Goal: Information Seeking & Learning: Find specific fact

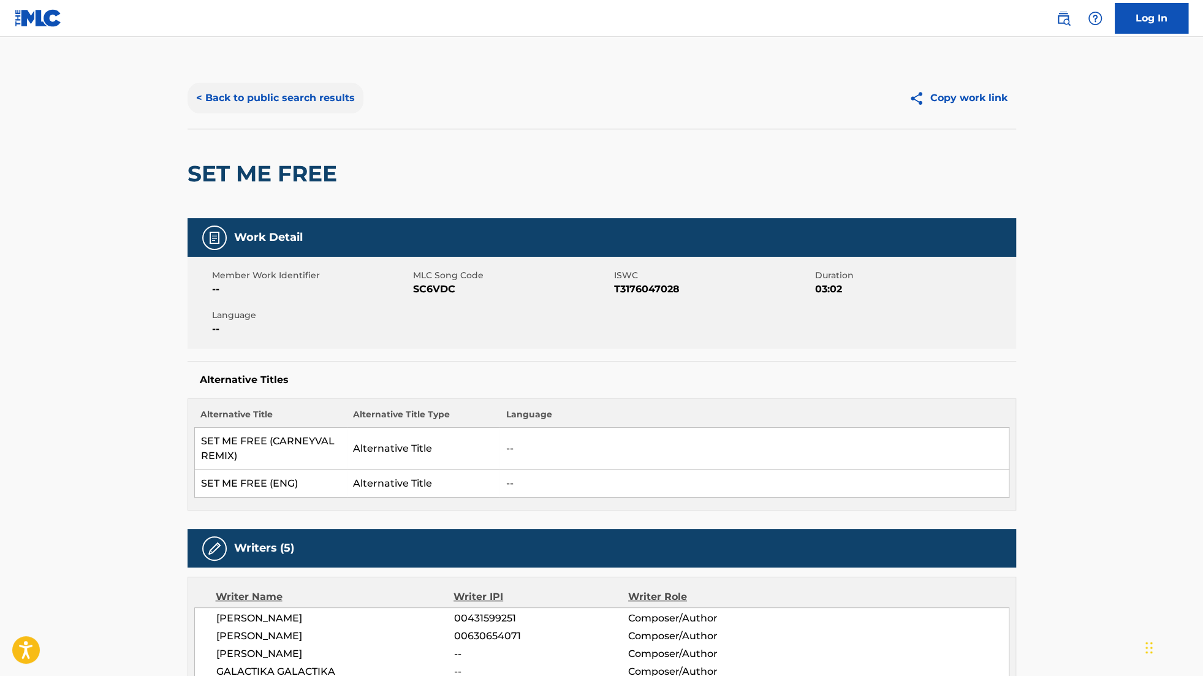
click at [318, 103] on button "< Back to public search results" at bounding box center [276, 98] width 176 height 31
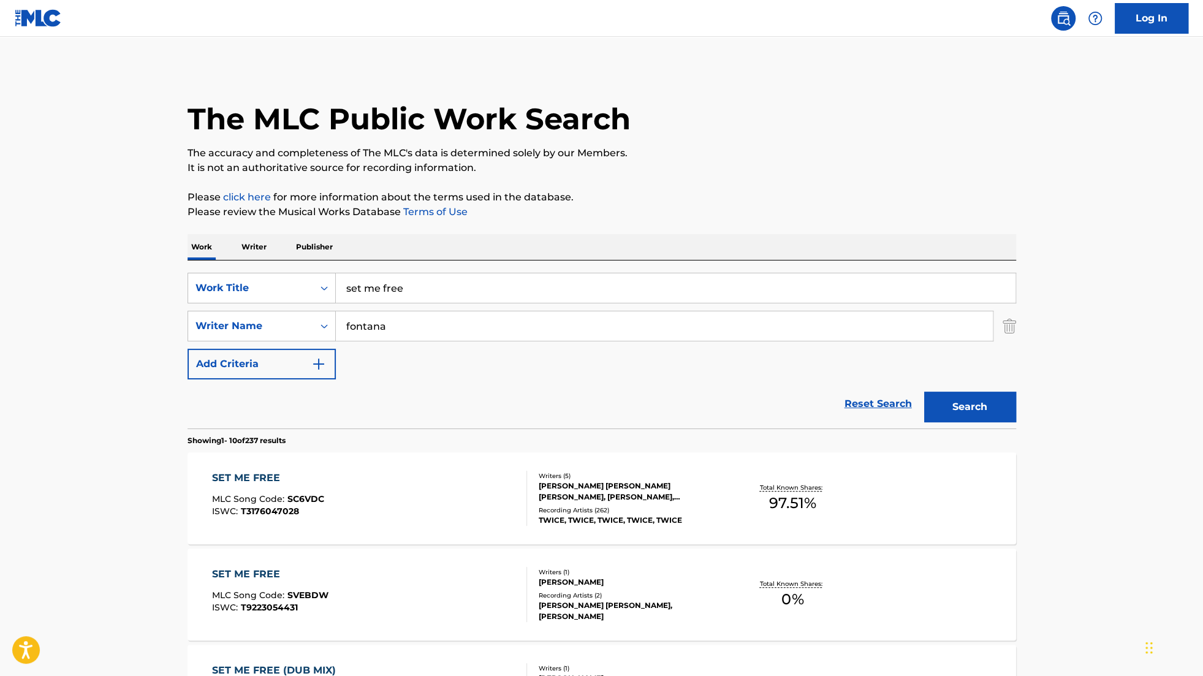
drag, startPoint x: 435, startPoint y: 288, endPoint x: 154, endPoint y: 272, distance: 281.2
type input "Miss luxury"
drag, startPoint x: 391, startPoint y: 325, endPoint x: 267, endPoint y: 323, distance: 124.5
click at [267, 323] on div "SearchWithCriteria716a9c00-c419-44fb-93f6-f86f00e0a380 Writer Name [PERSON_NAME]" at bounding box center [602, 326] width 829 height 31
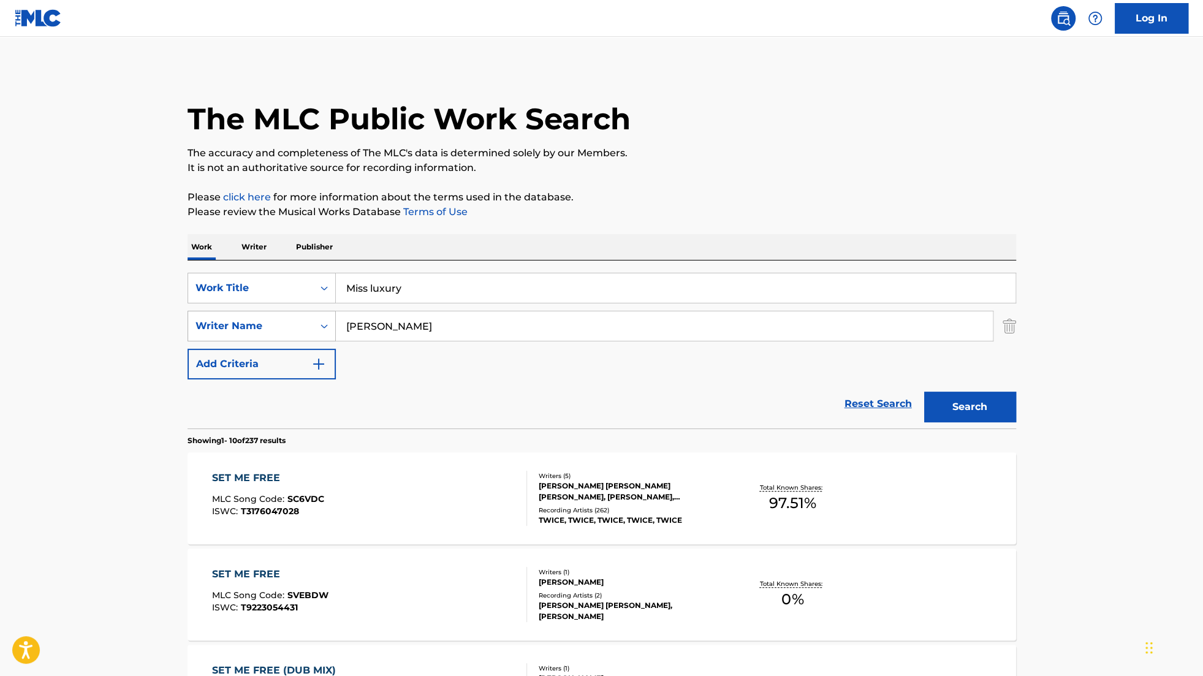
type input "[PERSON_NAME]"
click at [924, 392] on button "Search" at bounding box center [970, 407] width 92 height 31
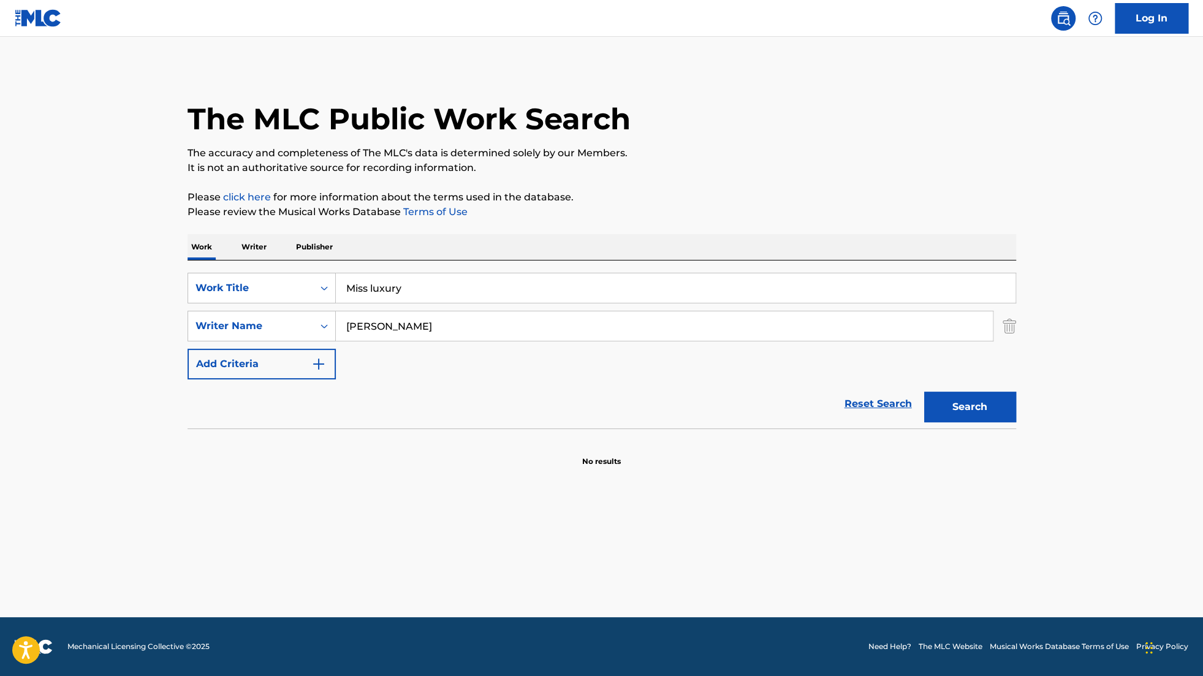
drag, startPoint x: 457, startPoint y: 288, endPoint x: 139, endPoint y: 278, distance: 317.7
click at [139, 278] on main "The MLC Public Work Search The accuracy and completeness of The MLC's data is d…" at bounding box center [601, 327] width 1203 height 581
type input "gekiatsu"
drag, startPoint x: 397, startPoint y: 328, endPoint x: 284, endPoint y: 326, distance: 112.8
click at [291, 326] on div "SearchWithCriteria716a9c00-c419-44fb-93f6-f86f00e0a380 Writer Name [PERSON_NAME]" at bounding box center [602, 326] width 829 height 31
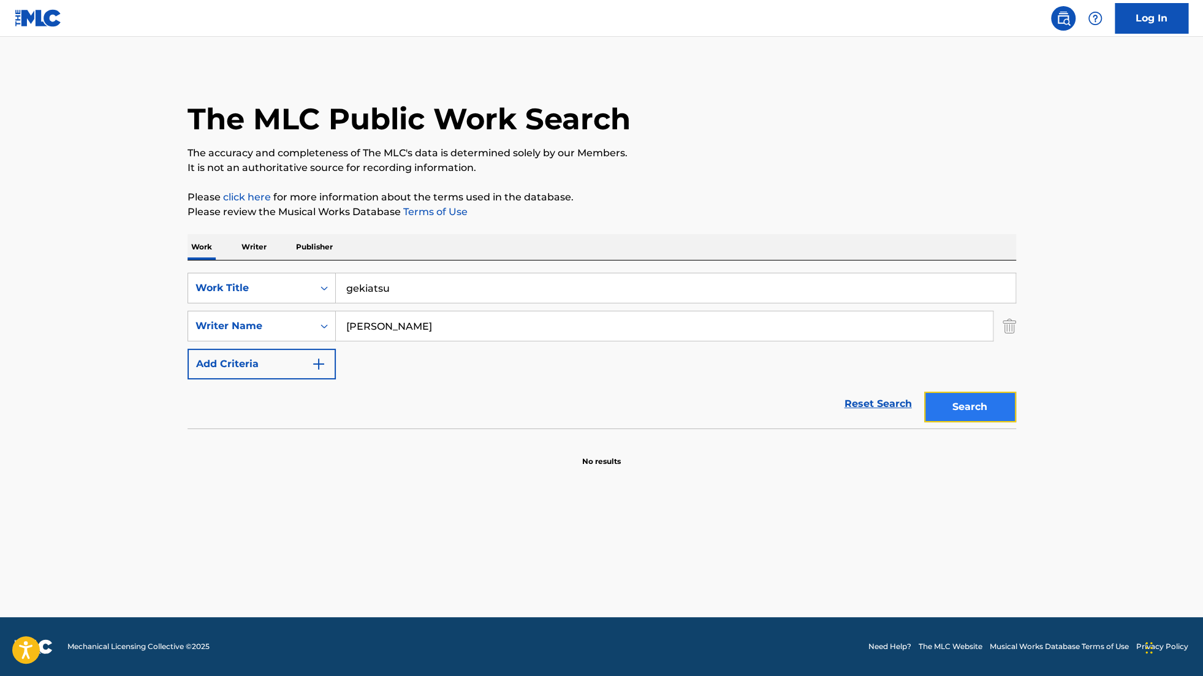
click at [992, 410] on button "Search" at bounding box center [970, 407] width 92 height 31
click at [410, 333] on input "[PERSON_NAME]" at bounding box center [664, 325] width 657 height 29
drag, startPoint x: 410, startPoint y: 333, endPoint x: 335, endPoint y: 333, distance: 74.8
click at [335, 333] on div "SearchWithCriteria716a9c00-c419-44fb-93f6-f86f00e0a380 Writer Name [PERSON_NAME]" at bounding box center [602, 326] width 829 height 31
drag, startPoint x: 376, startPoint y: 329, endPoint x: 272, endPoint y: 305, distance: 107.1
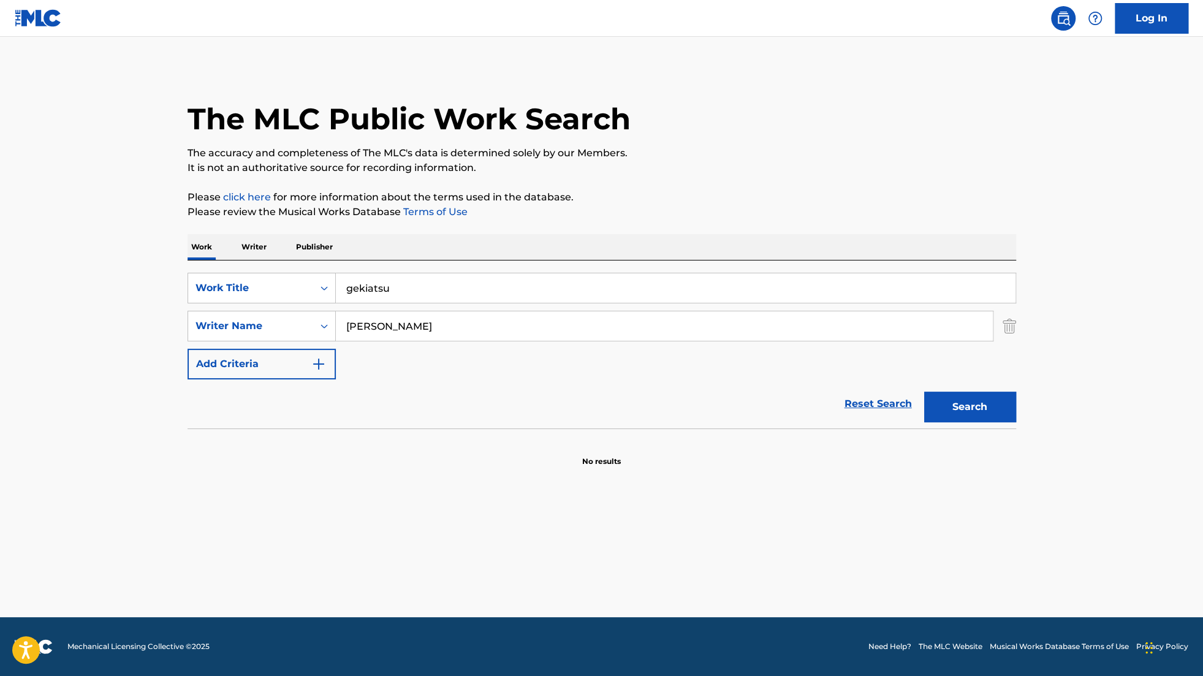
click at [272, 305] on div "SearchWithCriteriad4d5560e-090d-4694-8537-96a358e99dd4 Work Title gekiatsu Sear…" at bounding box center [602, 326] width 829 height 107
type input "NENE"
click at [924, 392] on button "Search" at bounding box center [970, 407] width 92 height 31
